Goal: Information Seeking & Learning: Learn about a topic

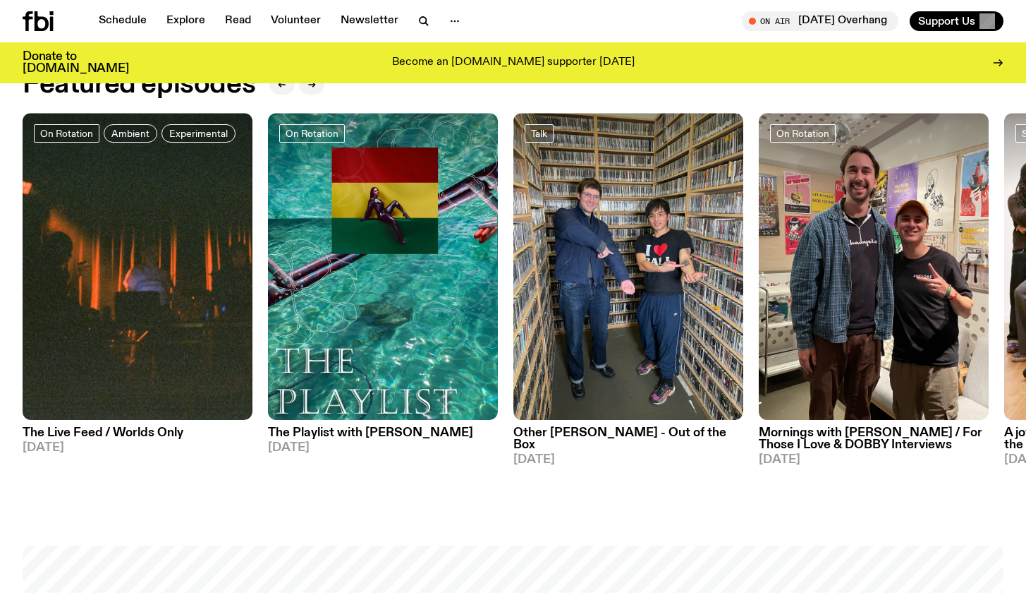
scroll to position [667, 0]
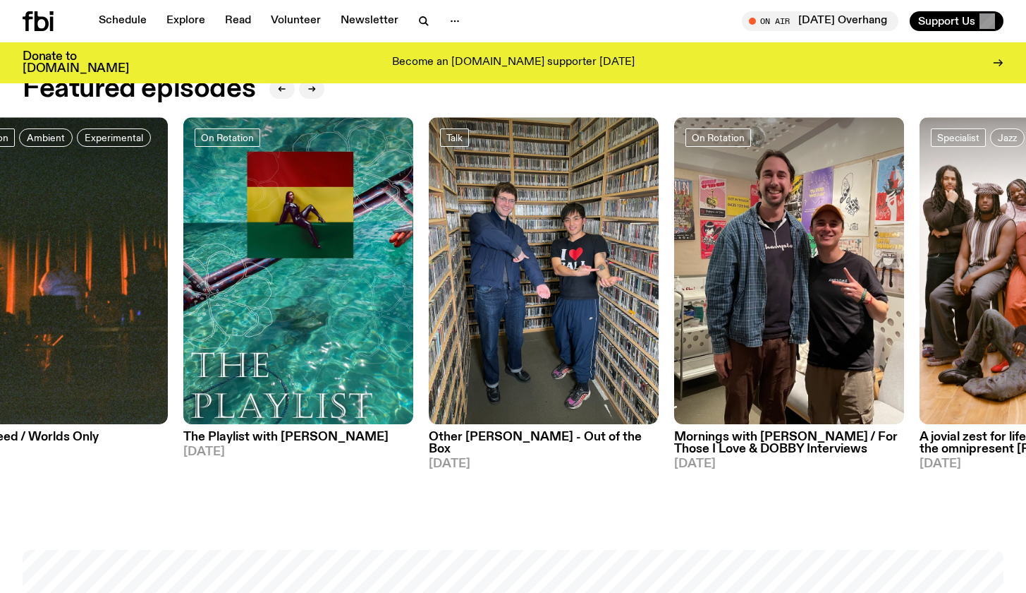
drag, startPoint x: 711, startPoint y: 141, endPoint x: 699, endPoint y: 116, distance: 28.1
click at [699, 116] on div "Featured episodes On Rotation Ambient Experimental The Live Feed / Worlds Only …" at bounding box center [513, 278] width 981 height 407
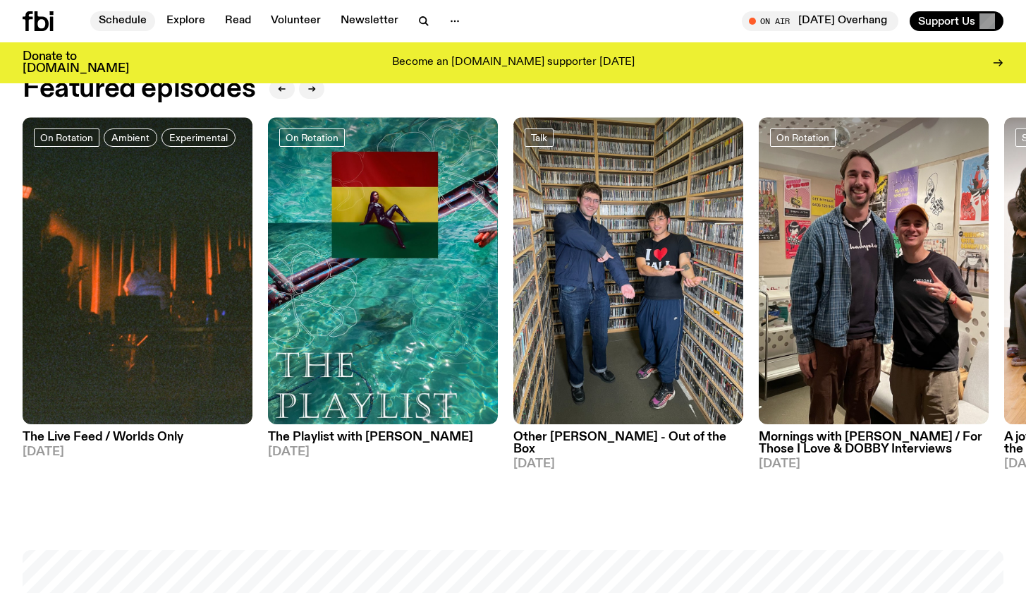
click at [109, 18] on link "Schedule" at bounding box center [122, 21] width 65 height 20
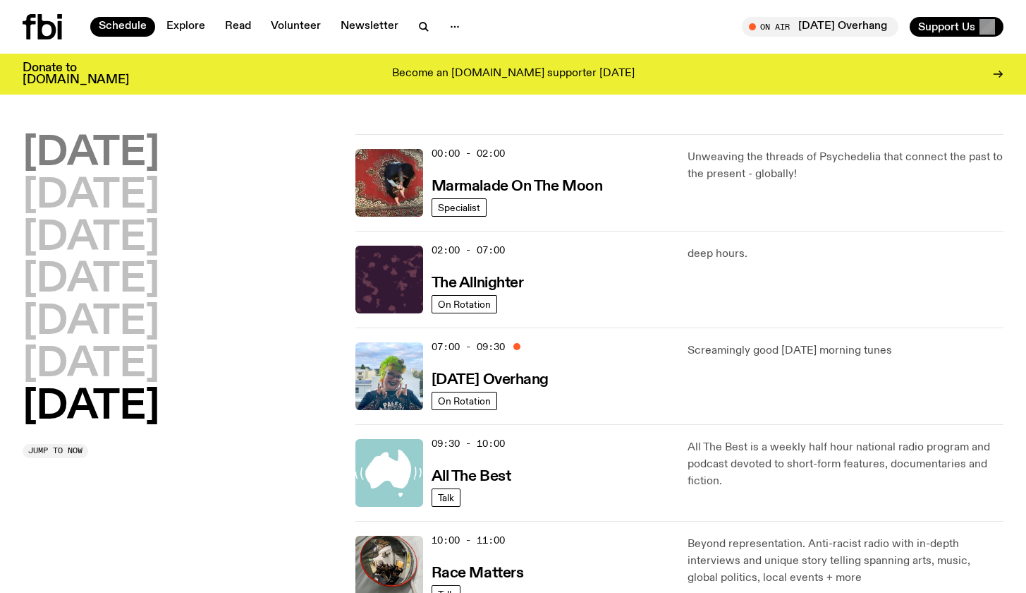
click at [130, 160] on h2 "[DATE]" at bounding box center [91, 154] width 137 height 40
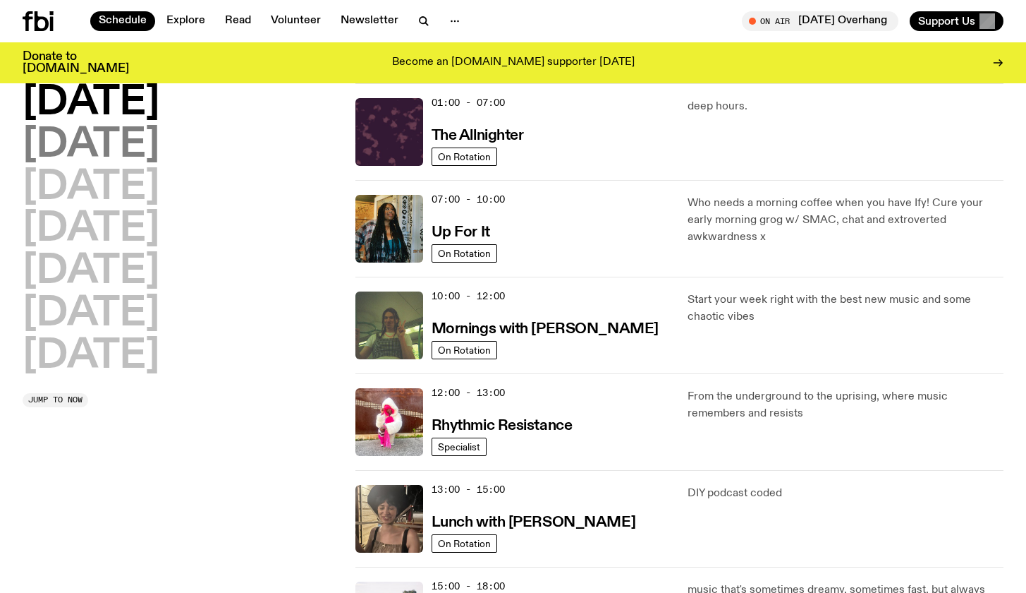
click at [133, 151] on h2 "[DATE]" at bounding box center [91, 146] width 137 height 40
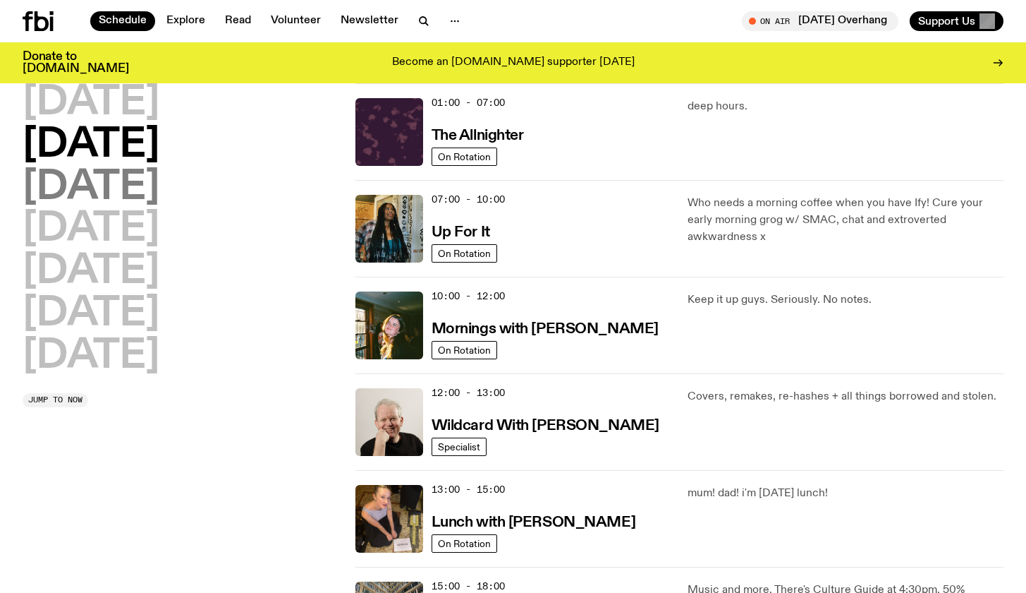
click at [140, 178] on h2 "[DATE]" at bounding box center [91, 188] width 137 height 40
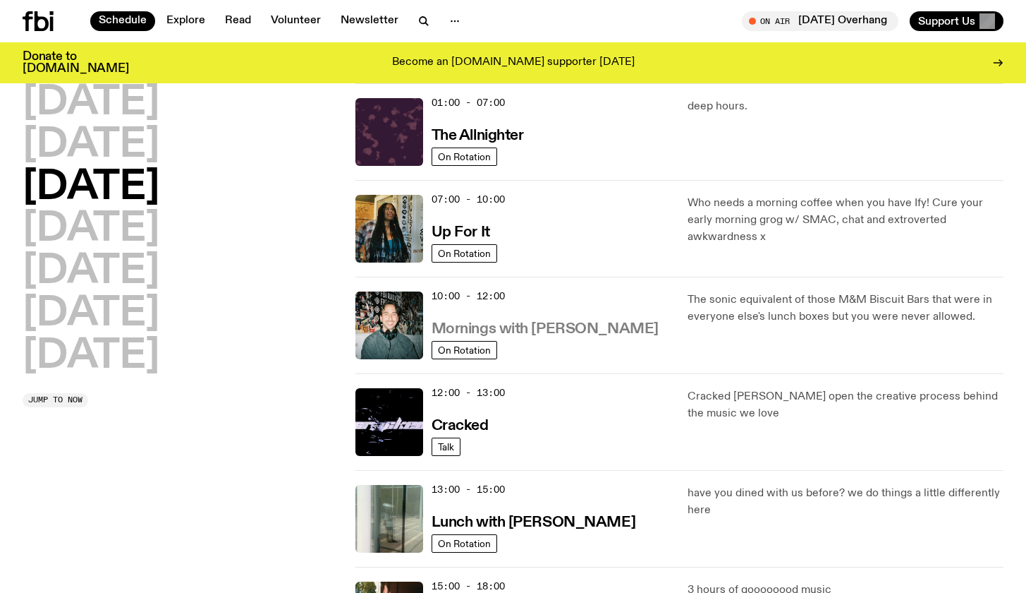
click at [546, 334] on h3 "Mornings with [PERSON_NAME]" at bounding box center [545, 329] width 227 height 15
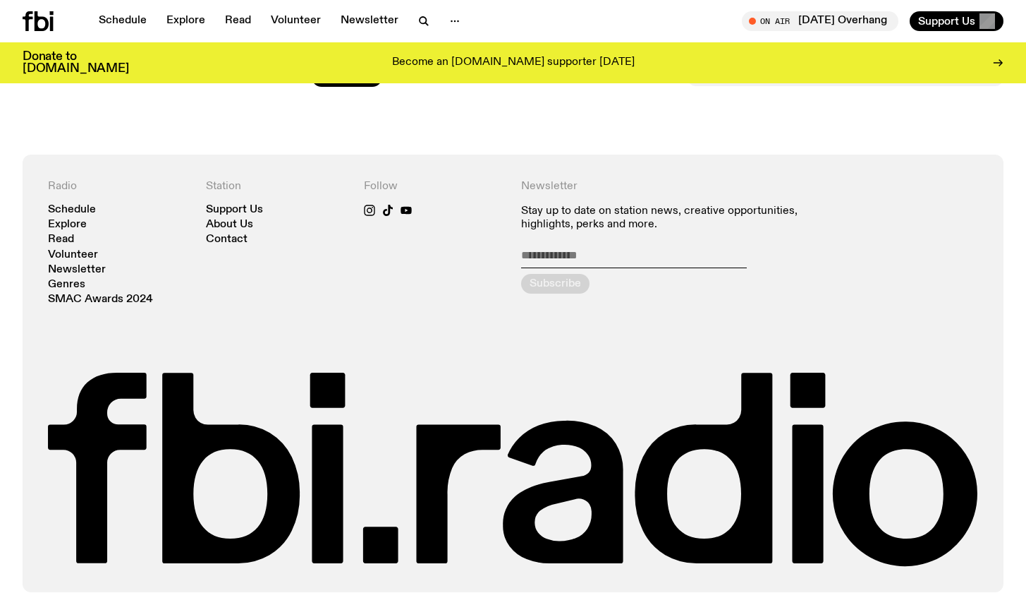
scroll to position [2690, 0]
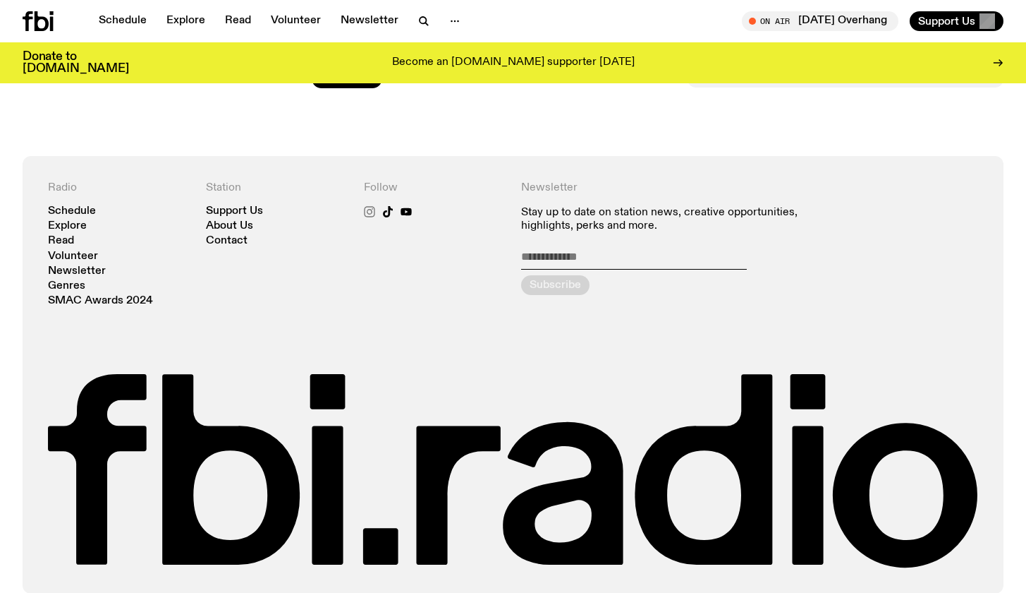
click at [370, 206] on icon at bounding box center [369, 211] width 11 height 11
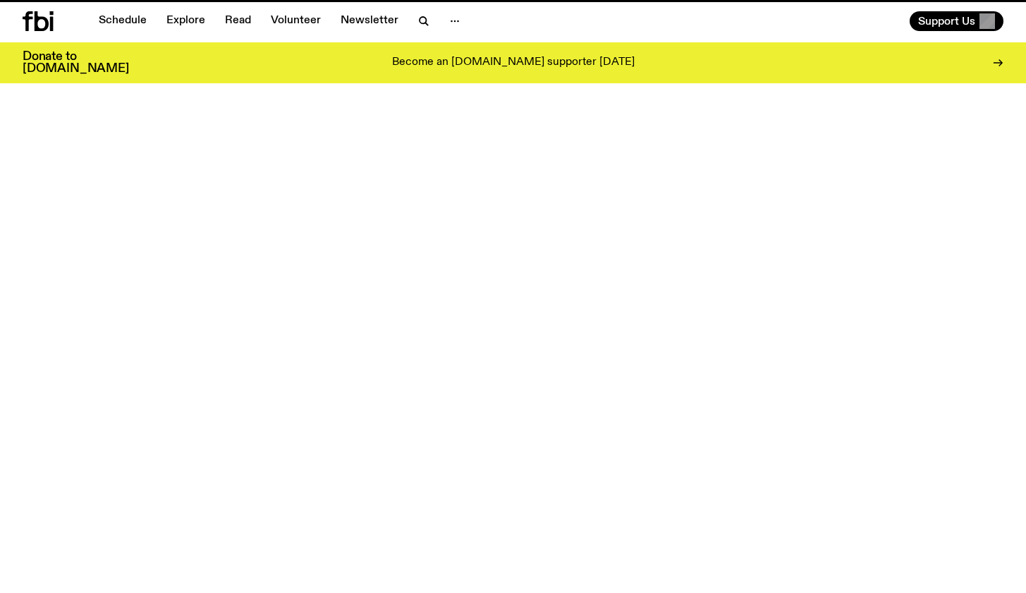
scroll to position [667, 0]
